Goal: Task Accomplishment & Management: Manage account settings

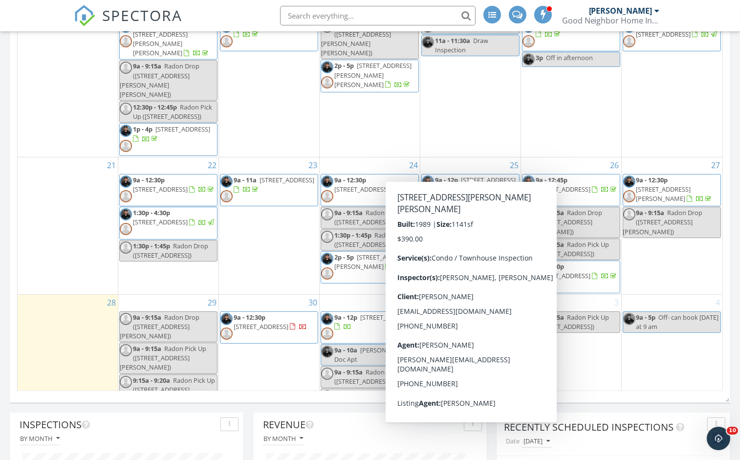
scroll to position [233, 0]
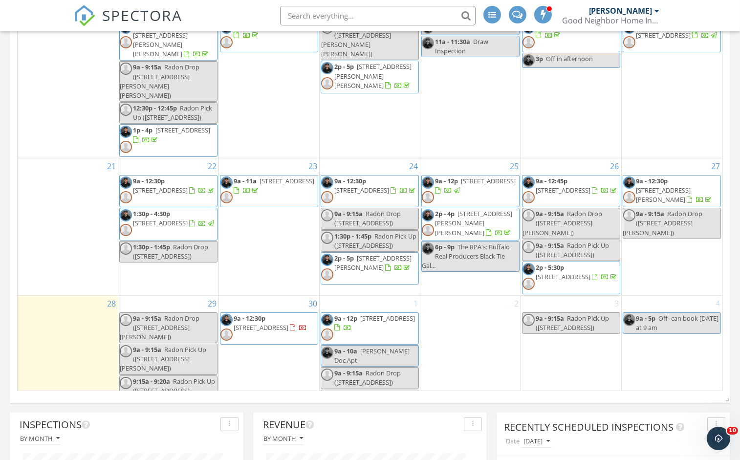
click at [364, 314] on span "7536 Valley Cir Ln , Hamburg 14075" at bounding box center [387, 318] width 55 height 9
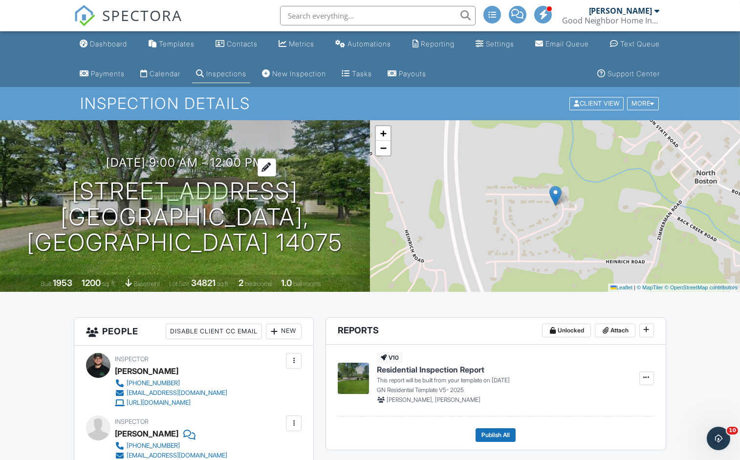
click at [182, 169] on h3 "10/01/2025 9:00 am - 12:00 pm" at bounding box center [185, 162] width 157 height 13
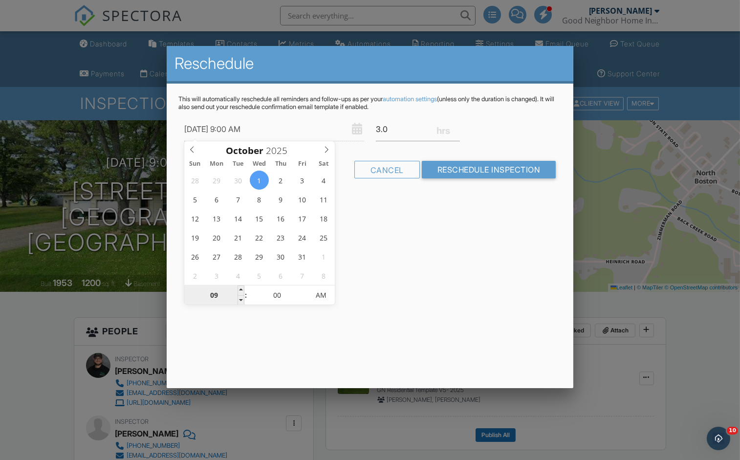
click at [223, 298] on input "09" at bounding box center [214, 296] width 60 height 20
type input "10/01/2025 12:00 AM"
type input "12"
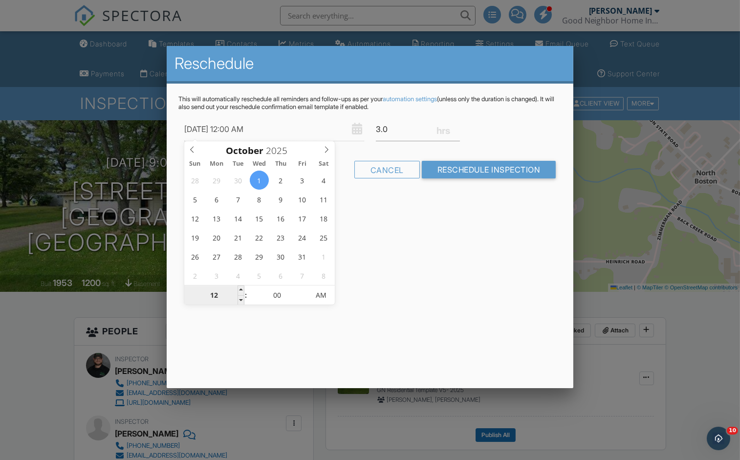
type input "10/01/2025 1:00 AM"
type input "01"
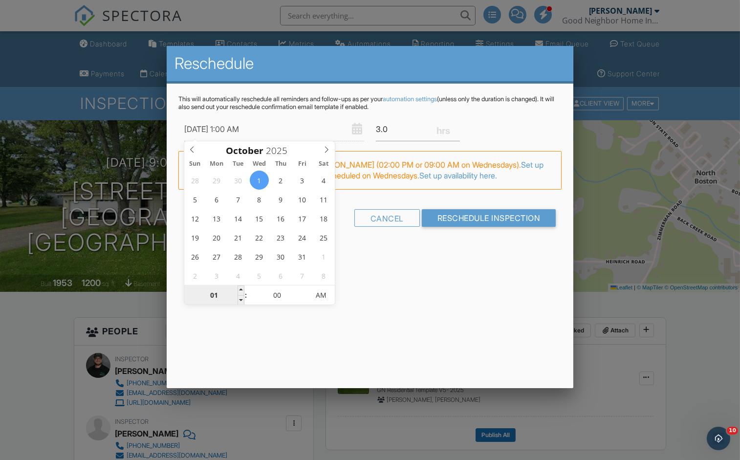
type input "10/01/2025 10:00 AM"
type input "10"
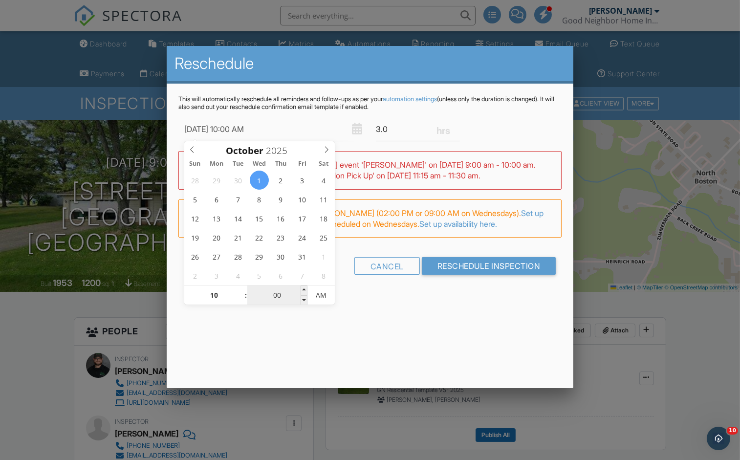
click at [283, 294] on input "00" at bounding box center [277, 296] width 60 height 20
type input "10/01/2025 10:03 AM"
type input "03"
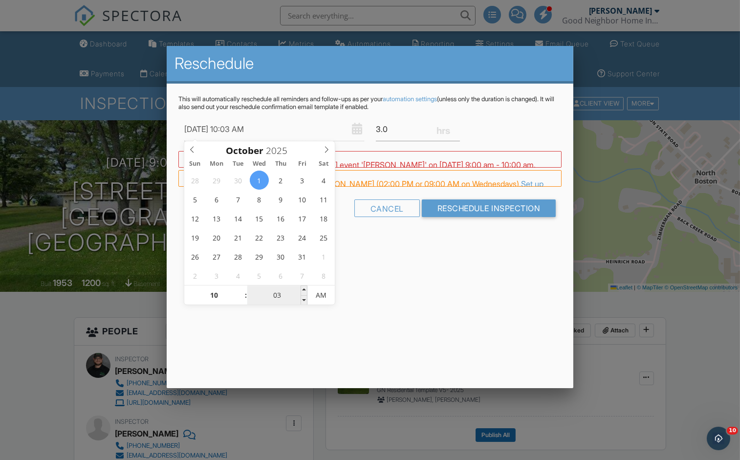
type input "[DATE] 10:30 AM"
type input "30"
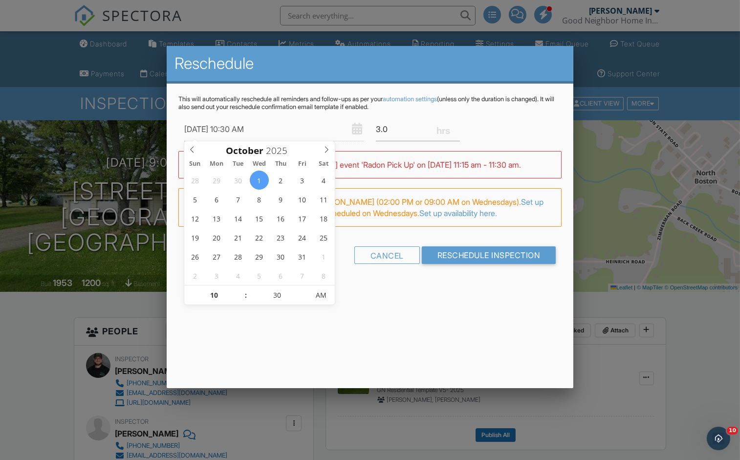
click at [432, 294] on div "Reschedule This will automatically reschedule all reminders and follow-ups as p…" at bounding box center [370, 217] width 407 height 342
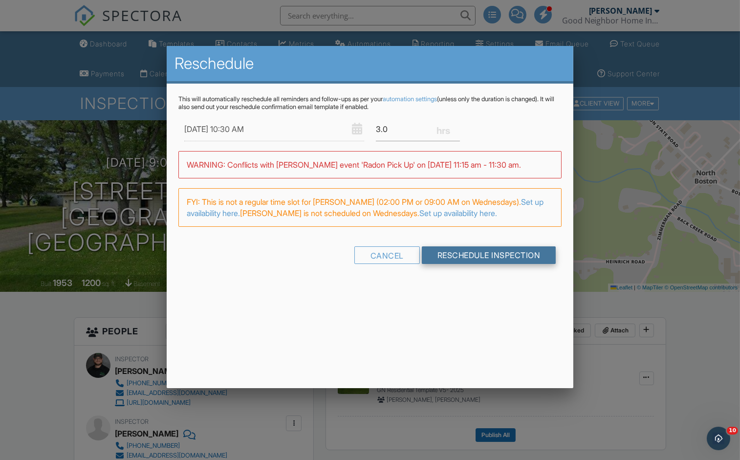
click at [483, 251] on input "Reschedule Inspection" at bounding box center [489, 255] width 134 height 18
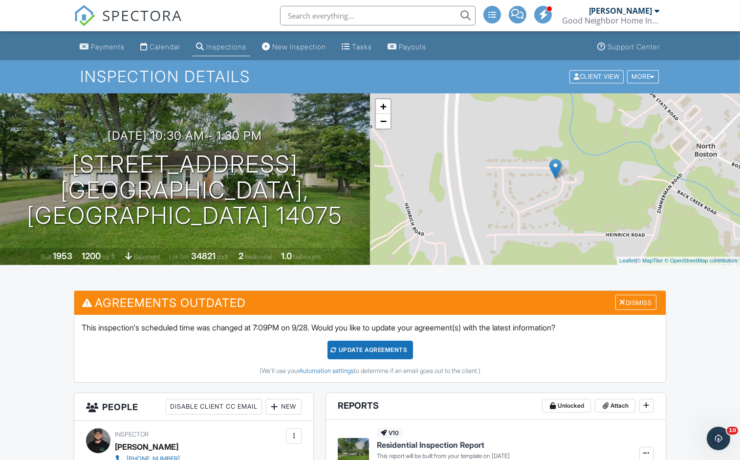
scroll to position [29, 0]
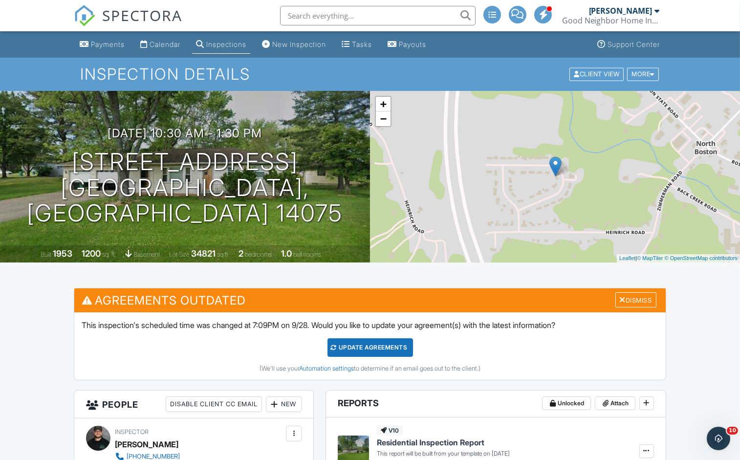
click at [374, 350] on div "Update Agreements" at bounding box center [371, 347] width 86 height 19
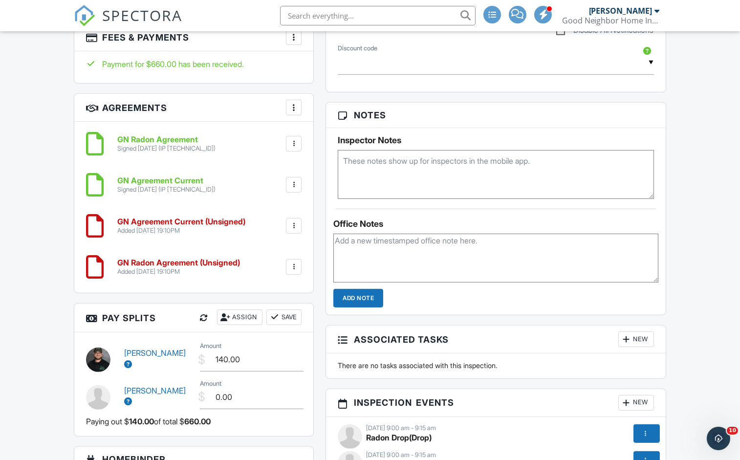
scroll to position [901, 0]
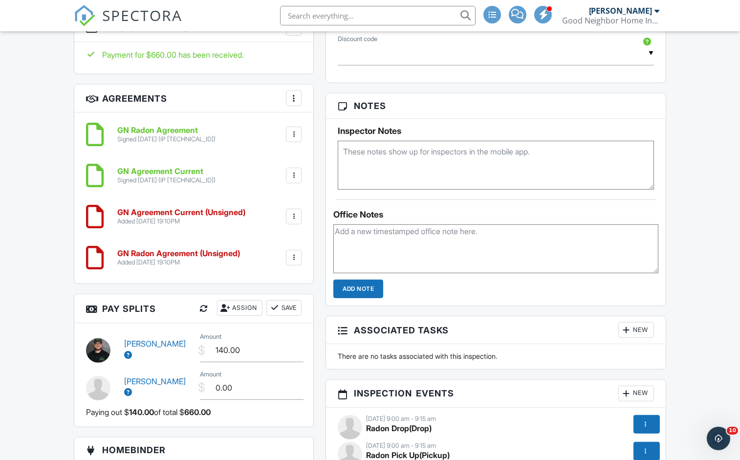
click at [295, 177] on div at bounding box center [294, 176] width 10 height 10
click at [251, 229] on div at bounding box center [249, 227] width 10 height 10
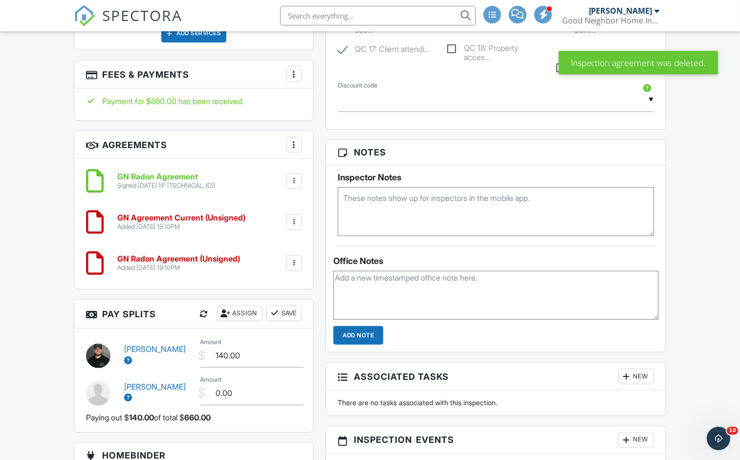
click at [296, 179] on div at bounding box center [294, 181] width 10 height 10
click at [265, 232] on li "Delete" at bounding box center [268, 232] width 56 height 24
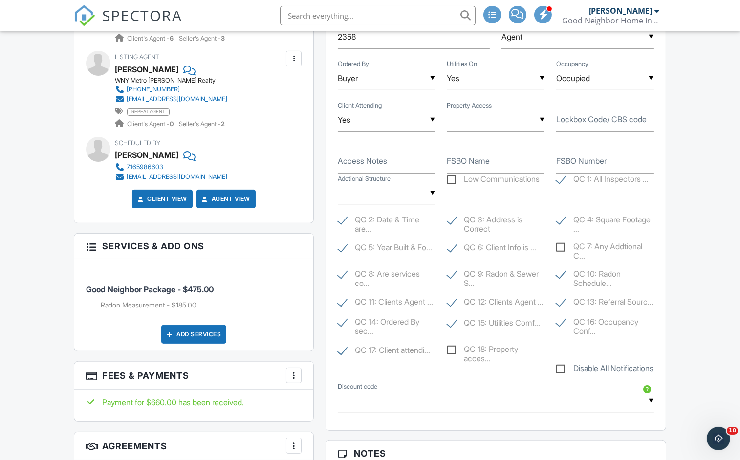
scroll to position [553, 0]
click at [470, 125] on input "text" at bounding box center [496, 121] width 98 height 24
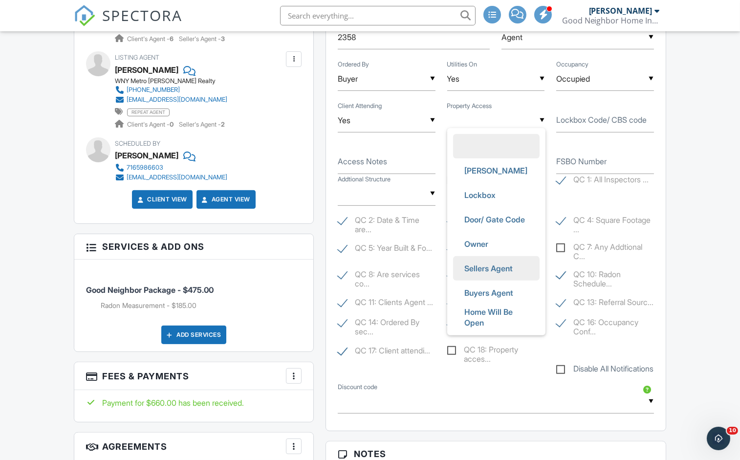
click at [483, 273] on span "Sellers Agent" at bounding box center [489, 268] width 64 height 24
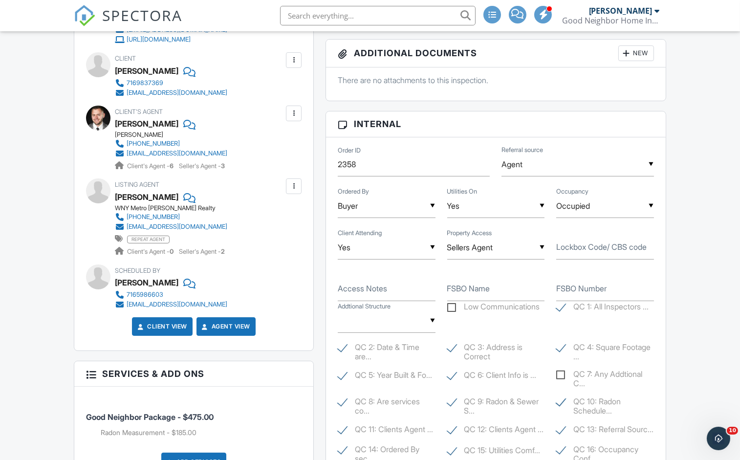
scroll to position [429, 0]
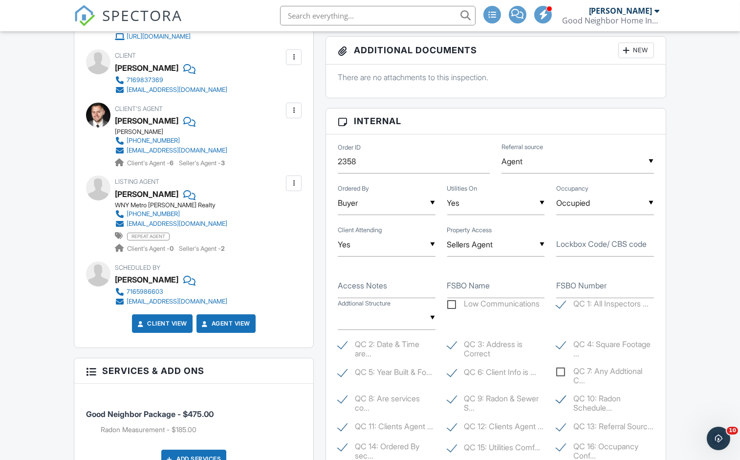
click at [498, 246] on input "Sellers Agent" at bounding box center [496, 245] width 98 height 24
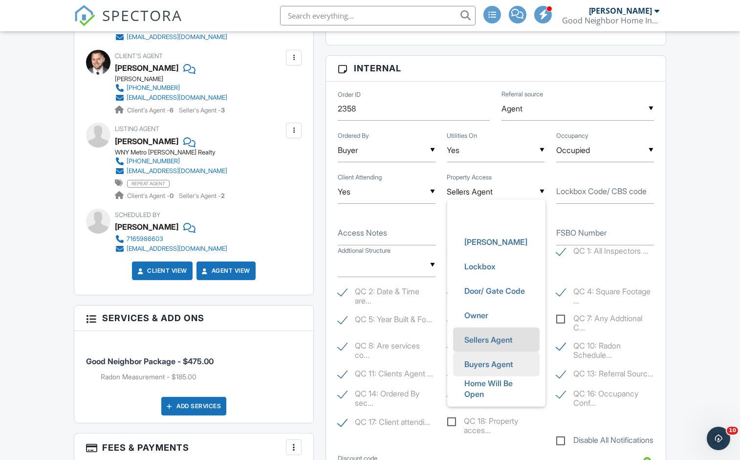
scroll to position [483, 0]
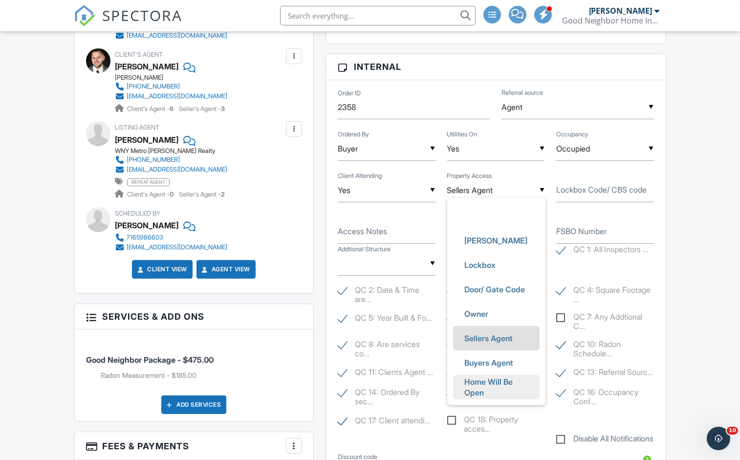
click at [473, 386] on span "Home Will Be Open" at bounding box center [496, 387] width 79 height 35
type input "Home Will Be Open"
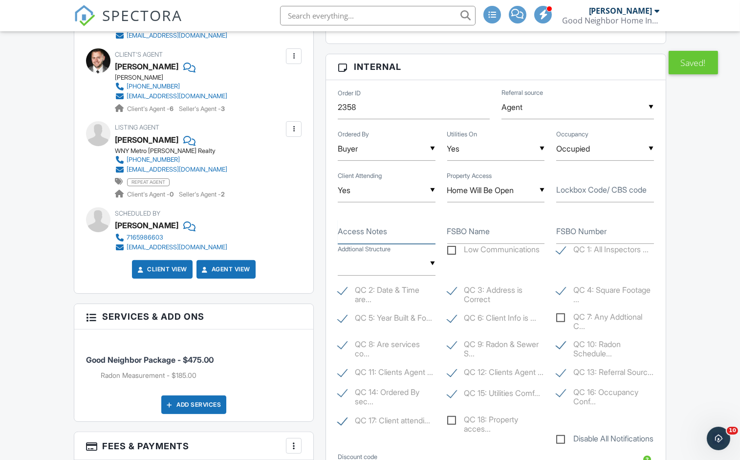
click at [366, 237] on input "Access Notes" at bounding box center [387, 232] width 98 height 24
type input "Garage door will be open"
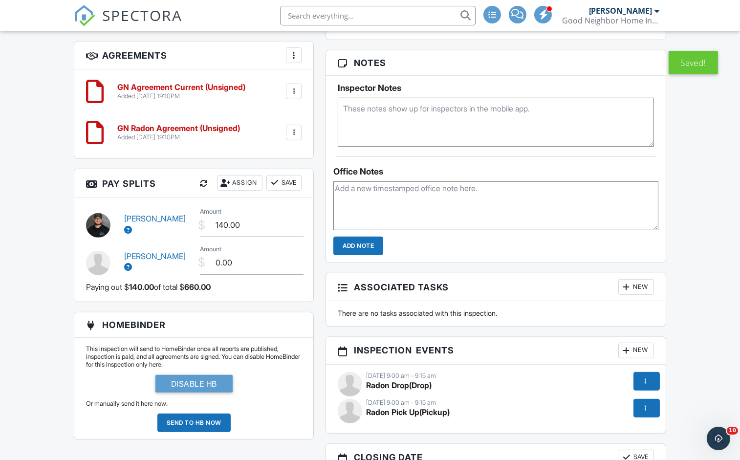
scroll to position [945, 0]
click at [376, 219] on textarea at bounding box center [495, 205] width 325 height 49
type textarea "Ryan Thomas 9/28: Acces Updated"
click at [357, 255] on input "Add Note" at bounding box center [358, 245] width 50 height 19
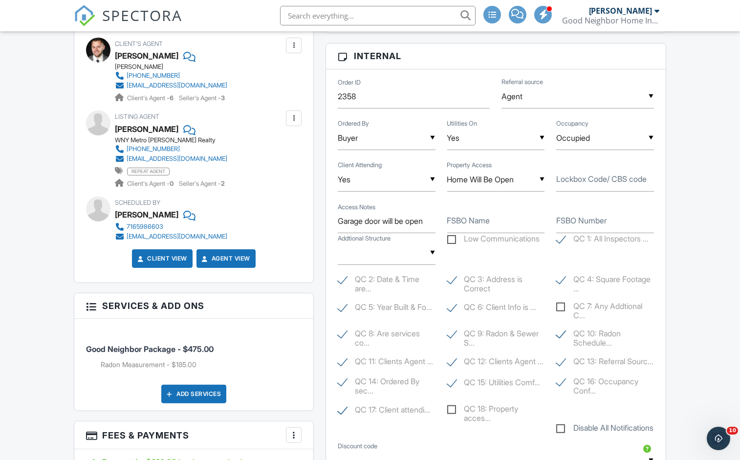
scroll to position [98, 0]
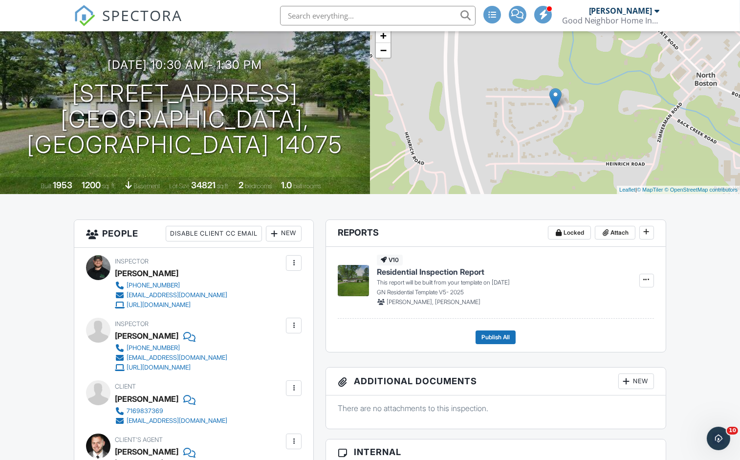
click at [106, 15] on span "SPECTORA" at bounding box center [142, 15] width 80 height 21
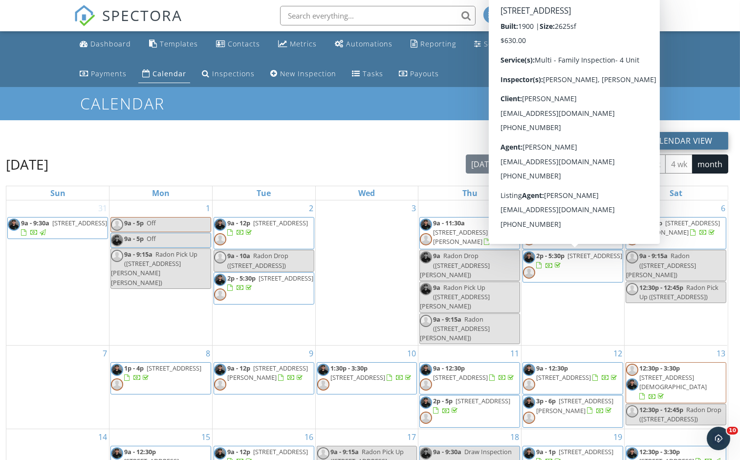
click at [686, 141] on button "New Calendar View" at bounding box center [671, 141] width 115 height 18
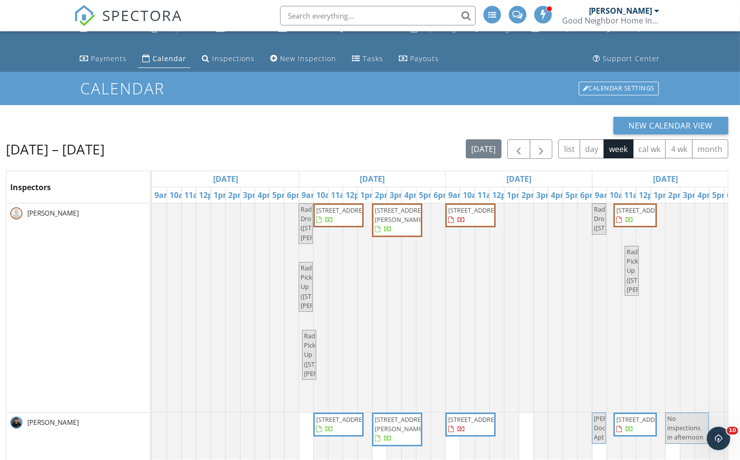
scroll to position [18, 0]
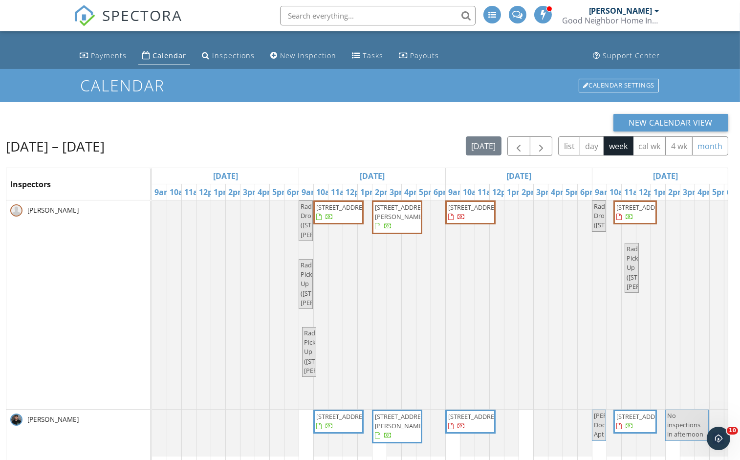
click at [714, 144] on button "month" at bounding box center [710, 145] width 36 height 19
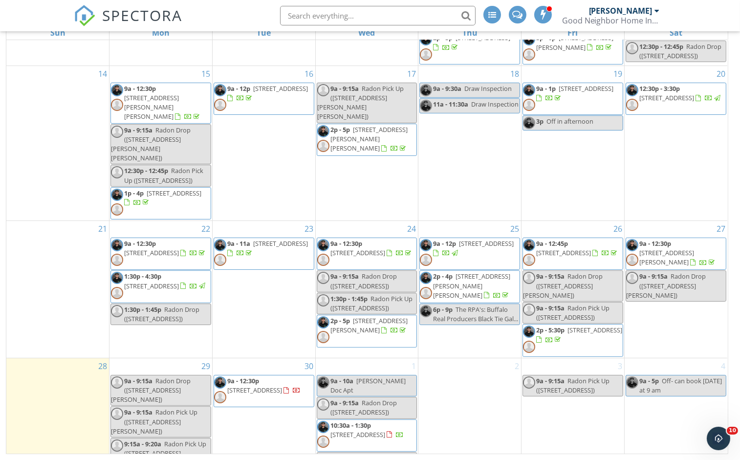
scroll to position [159, 0]
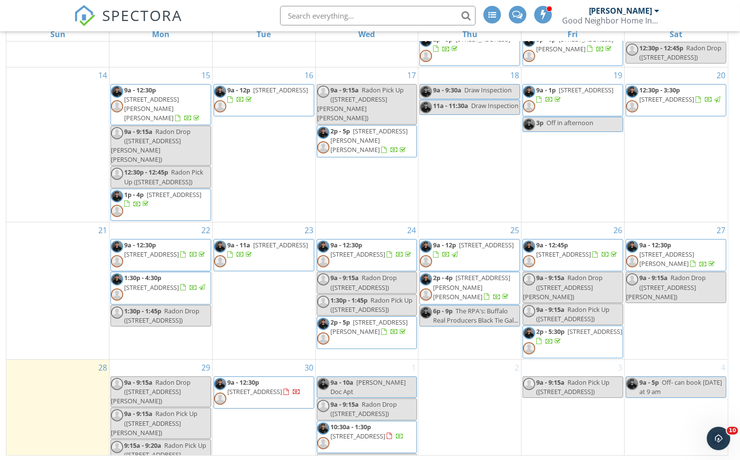
click at [670, 272] on link "9a - 9:15a Radon Drop (6132 Railroad St, Clarence Center)" at bounding box center [676, 287] width 101 height 31
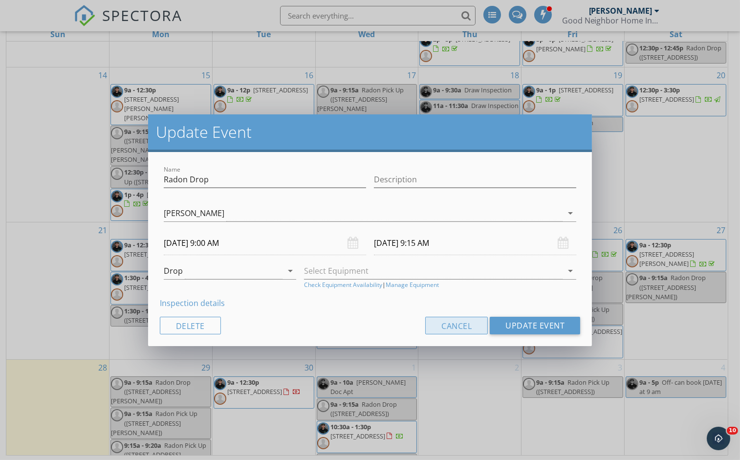
click at [448, 328] on button "Cancel" at bounding box center [456, 326] width 63 height 18
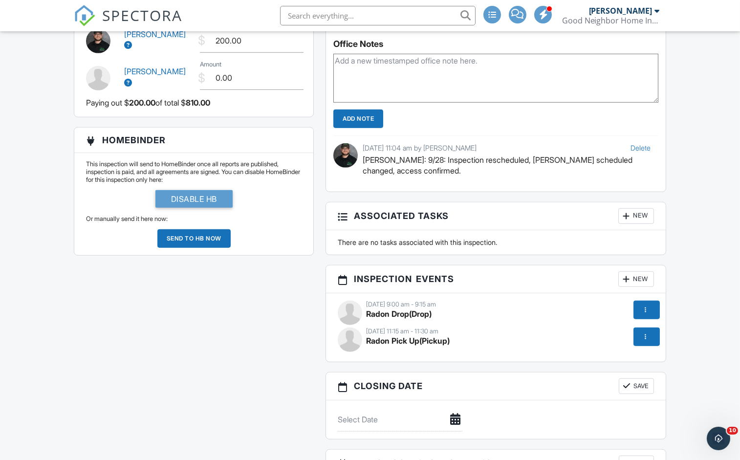
scroll to position [1151, 0]
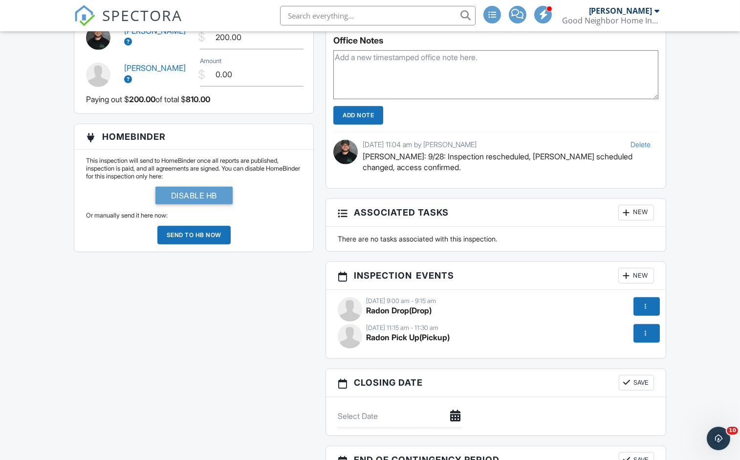
click at [375, 315] on span "Radon Drop" at bounding box center [387, 311] width 43 height 10
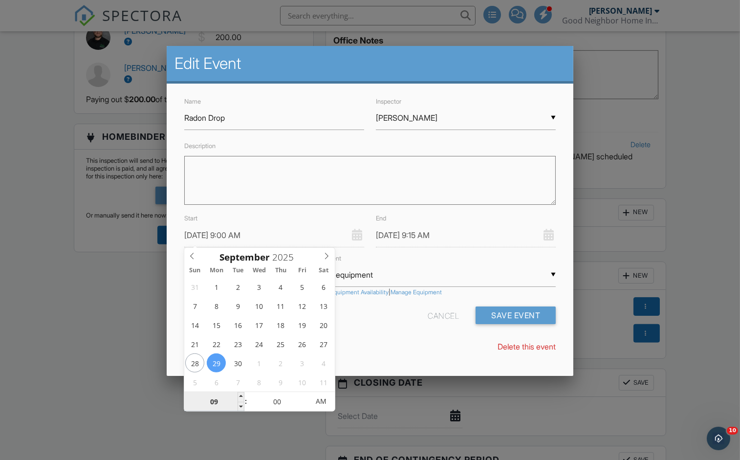
click at [229, 401] on input "09" at bounding box center [214, 402] width 60 height 20
type input "09/29/2025 2:00 AM"
type input "09/29/2025 2:15 AM"
type input "02"
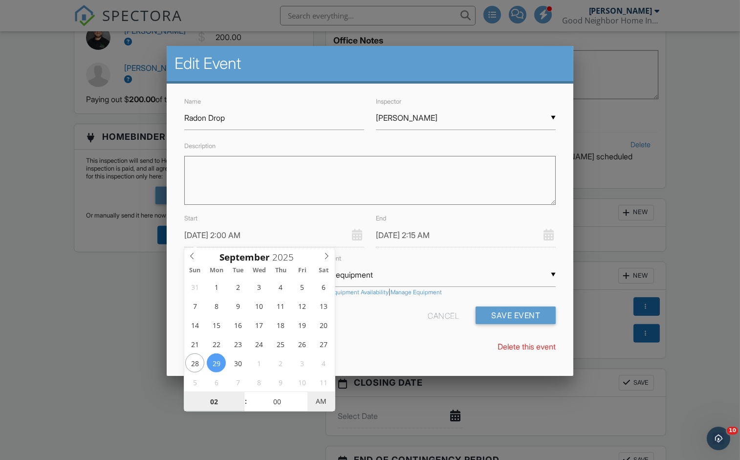
type input "09/29/2025 2:00 PM"
type input "09/29/2025 2:15 PM"
click at [314, 400] on span "AM" at bounding box center [321, 402] width 27 height 20
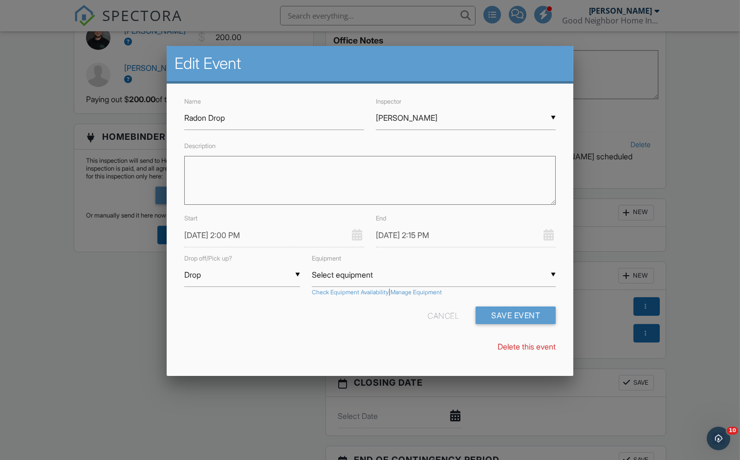
click at [422, 342] on div "Delete this event" at bounding box center [370, 346] width 384 height 11
click at [518, 316] on button "Save Event" at bounding box center [516, 316] width 80 height 18
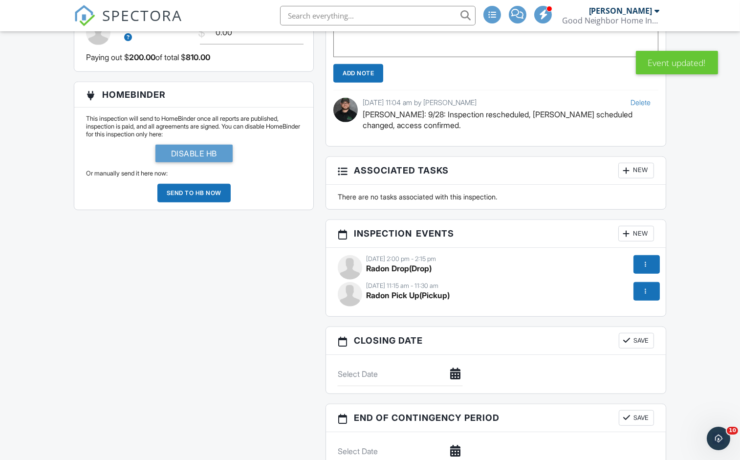
scroll to position [1196, 0]
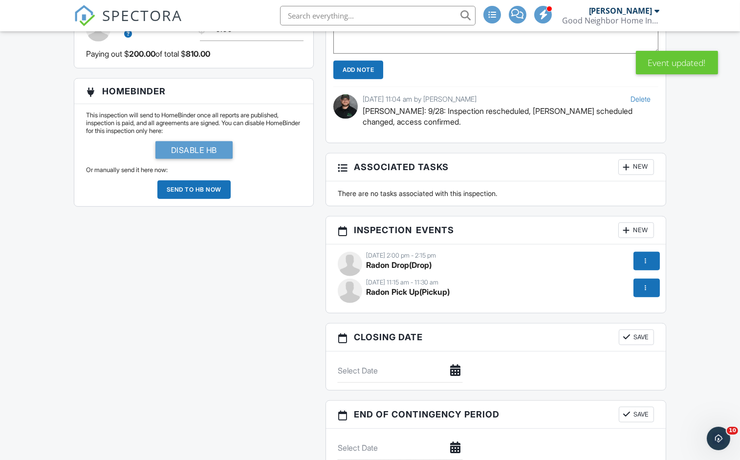
click at [429, 297] on strong "Radon Pick Up (Pickup)" at bounding box center [408, 292] width 84 height 10
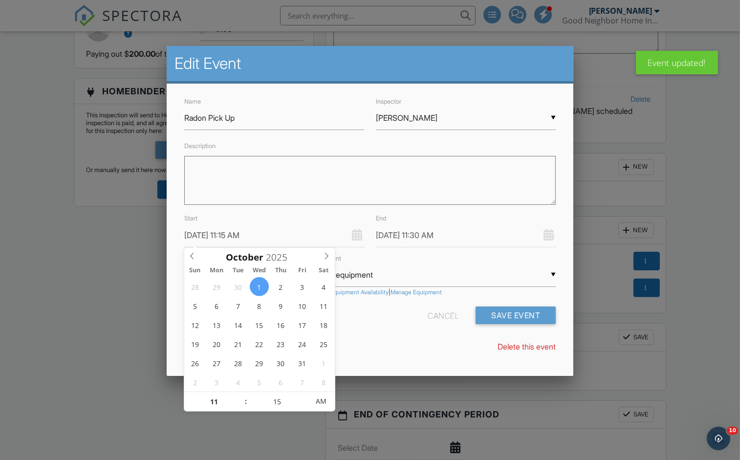
click at [235, 233] on input "10/01/2025 11:15 AM" at bounding box center [274, 235] width 180 height 24
click at [214, 403] on input "11" at bounding box center [214, 402] width 60 height 20
type input "10/01/2025 2:15 AM"
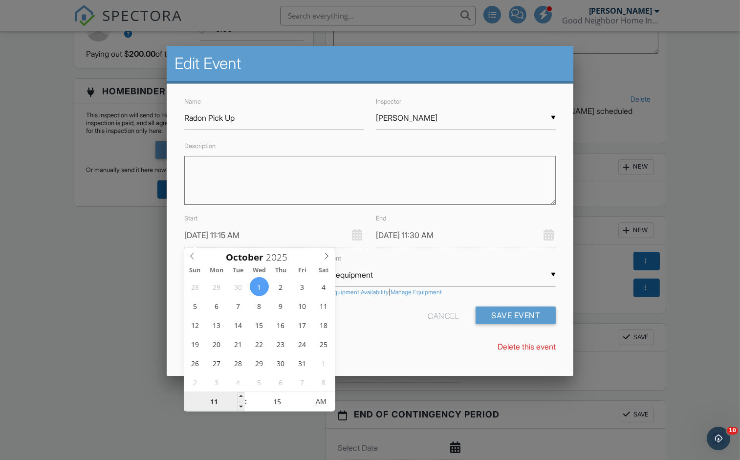
type input "10/01/2025 2:30 AM"
type input "02"
type input "10/01/2025 2:15 PM"
type input "10/01/2025 2:30 PM"
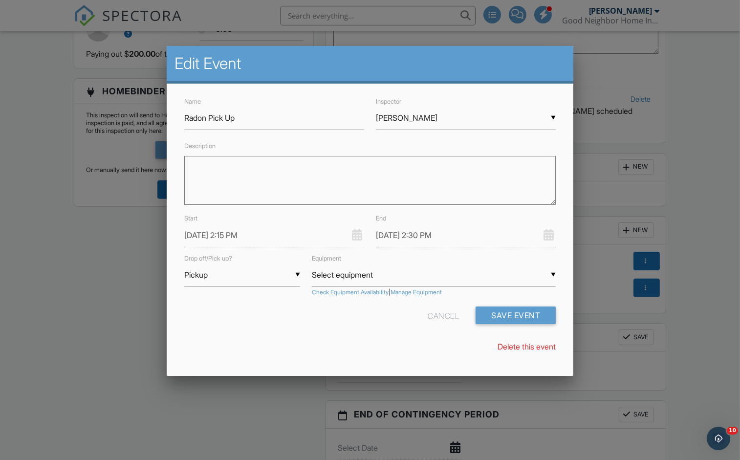
click at [410, 336] on div "Name Radon Pick Up Inspector ▼ Mollie Binder Ryan Thomas Mollie Binder Ryan Tho…" at bounding box center [370, 229] width 407 height 290
click at [502, 308] on button "Save Event" at bounding box center [516, 316] width 80 height 18
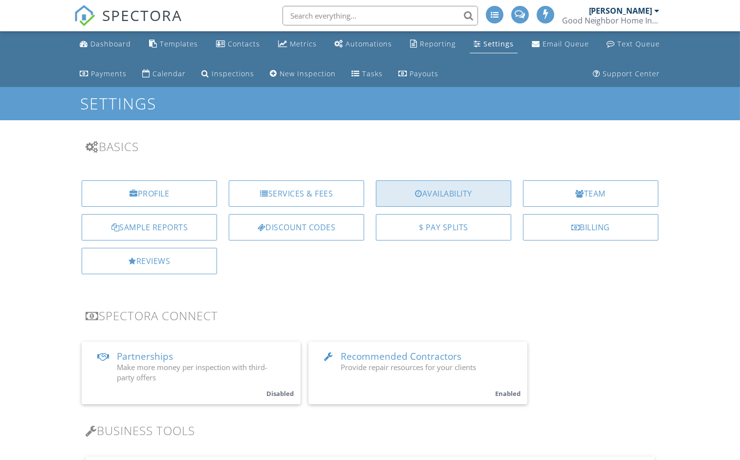
click at [403, 204] on div "Availability" at bounding box center [443, 193] width 135 height 26
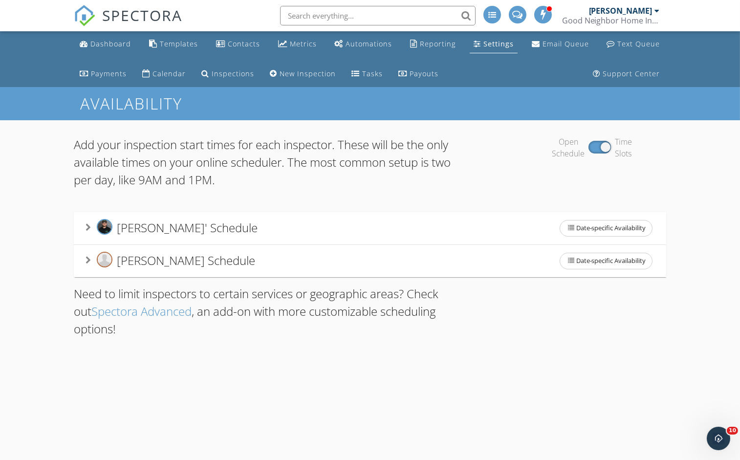
click at [213, 229] on span "[PERSON_NAME]' Schedule" at bounding box center [187, 228] width 141 height 16
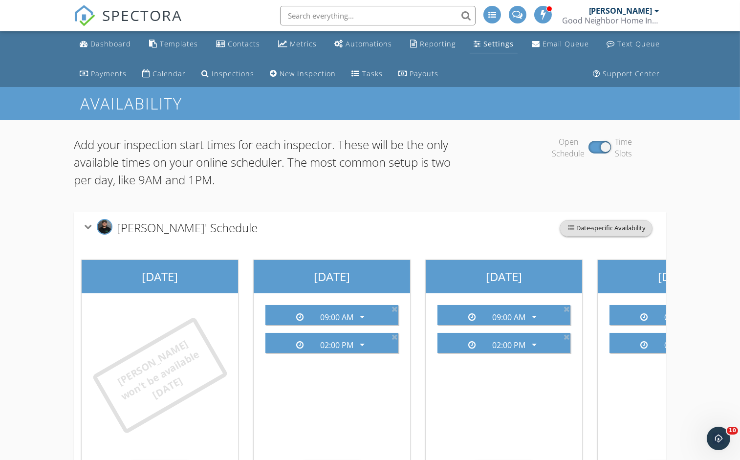
click at [581, 223] on span "Date-specific Availability" at bounding box center [606, 229] width 92 height 16
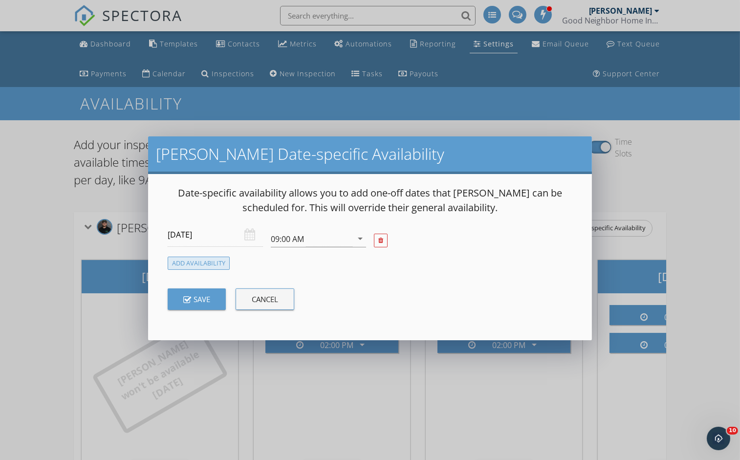
click at [203, 260] on div "Add Availability" at bounding box center [199, 263] width 62 height 13
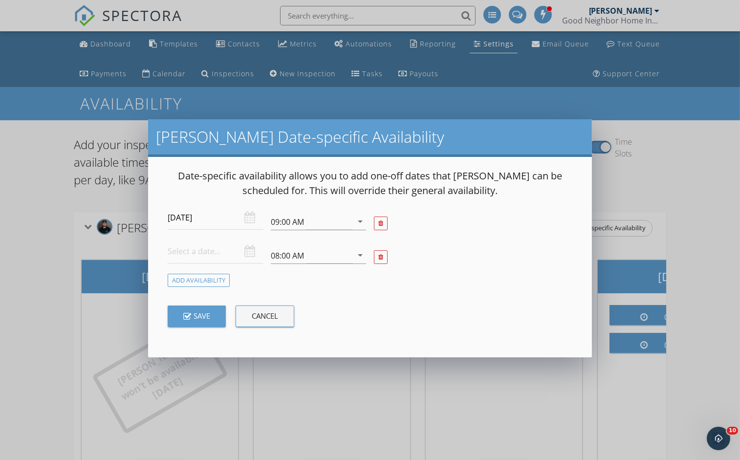
click at [252, 255] on div at bounding box center [215, 252] width 95 height 24
click at [220, 253] on input "text" at bounding box center [215, 252] width 95 height 24
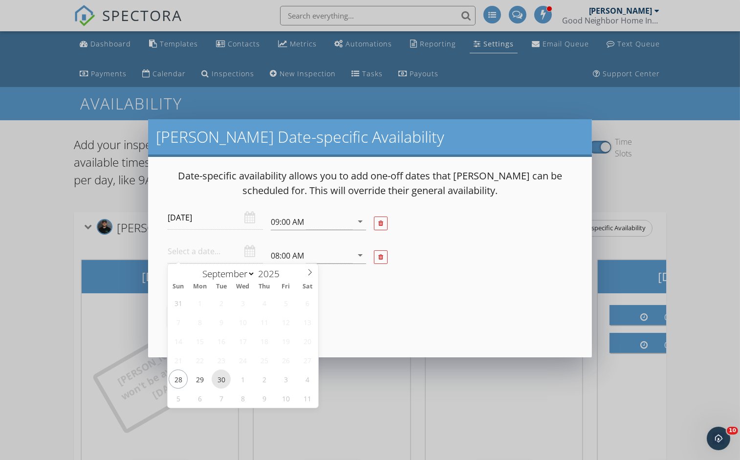
type input "[DATE]"
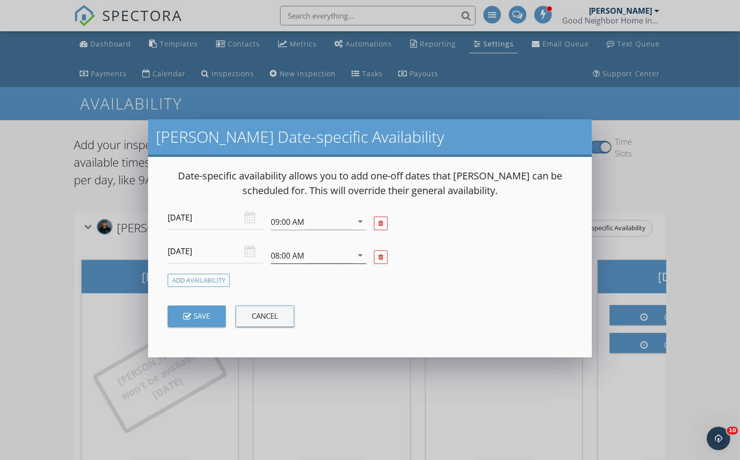
click at [292, 252] on div "08:00 AM" at bounding box center [287, 255] width 33 height 9
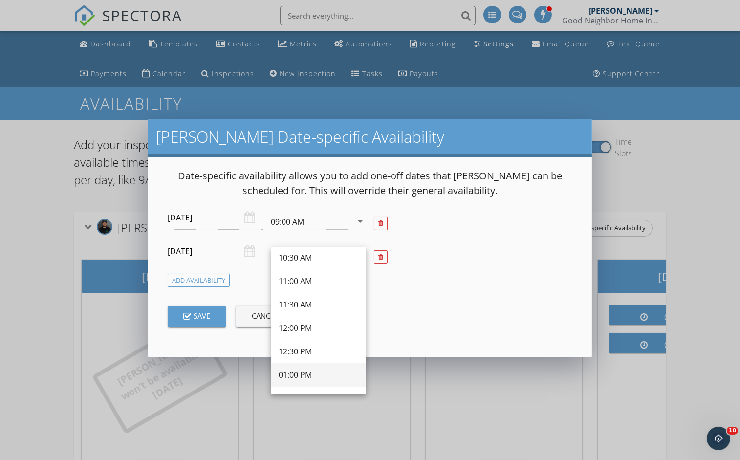
scroll to position [224, 0]
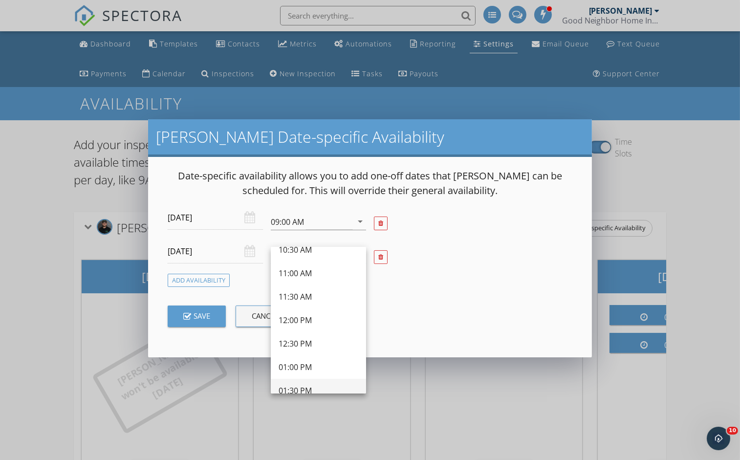
click at [297, 387] on div "01:30 PM" at bounding box center [319, 391] width 80 height 12
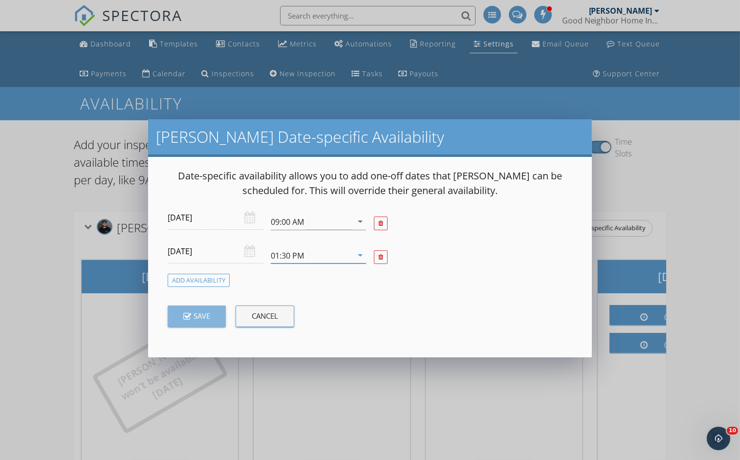
click at [201, 317] on div "Save" at bounding box center [196, 315] width 27 height 11
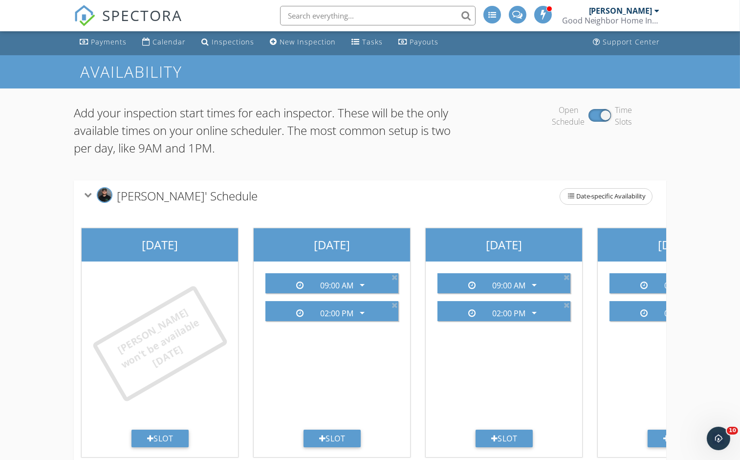
scroll to position [17, 0]
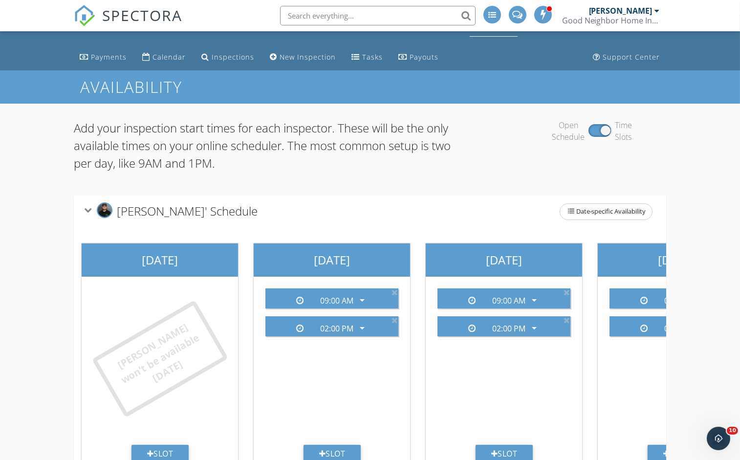
click at [92, 209] on icon at bounding box center [89, 210] width 8 height 5
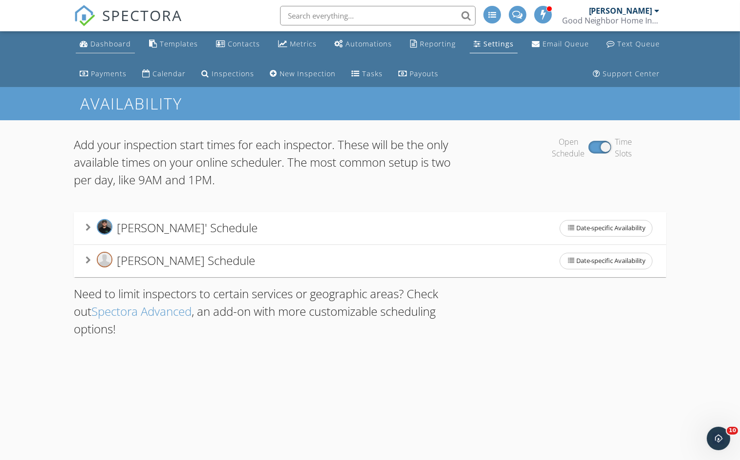
scroll to position [0, 0]
click at [95, 43] on div "Dashboard" at bounding box center [110, 43] width 41 height 9
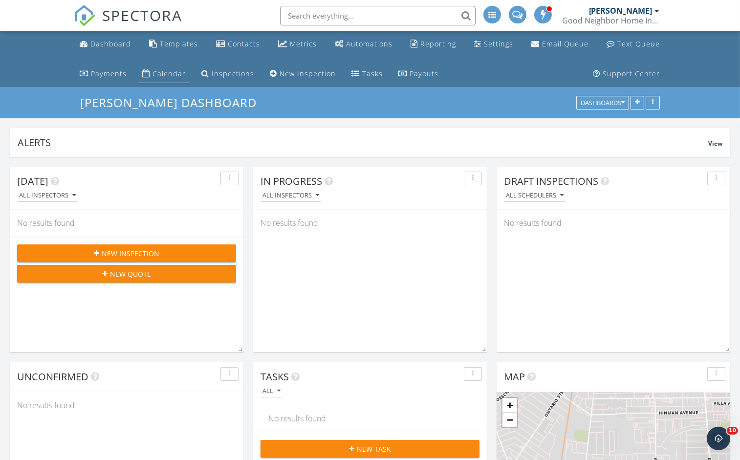
click at [171, 69] on div "Calendar" at bounding box center [169, 73] width 33 height 9
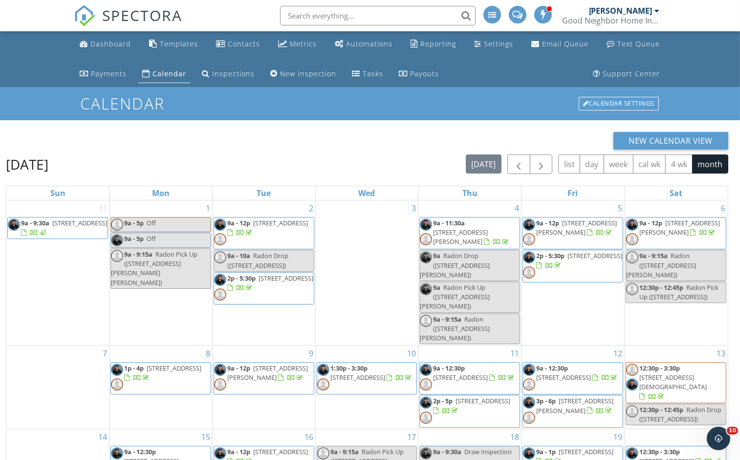
click at [637, 125] on div "New Calendar View [DATE] [DATE] list day week cal wk 4 wk month Sun Mon Tue Wed…" at bounding box center [370, 370] width 740 height 500
click at [648, 137] on button "New Calendar View" at bounding box center [671, 141] width 115 height 18
